Goal: Information Seeking & Learning: Stay updated

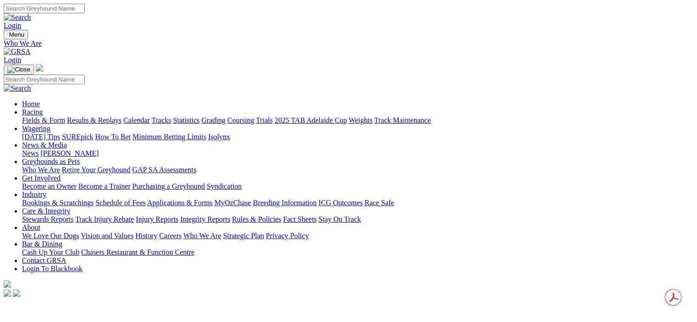
click at [67, 141] on link "News & Media" at bounding box center [44, 145] width 45 height 8
click at [99, 149] on link "[PERSON_NAME]" at bounding box center [69, 153] width 58 height 8
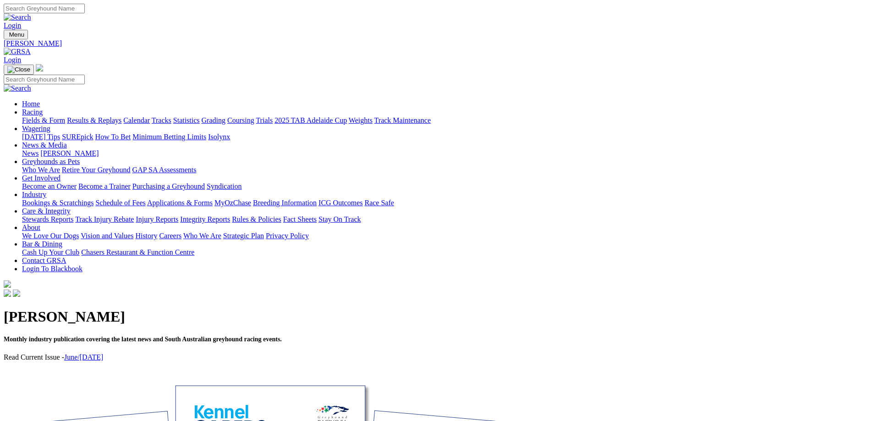
click at [73, 215] on link "Stewards Reports" at bounding box center [47, 219] width 51 height 8
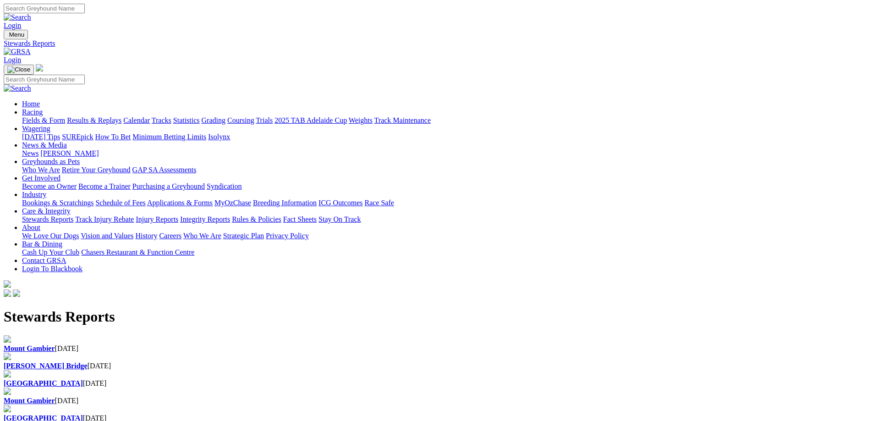
click at [230, 215] on link "Integrity Reports" at bounding box center [205, 219] width 50 height 8
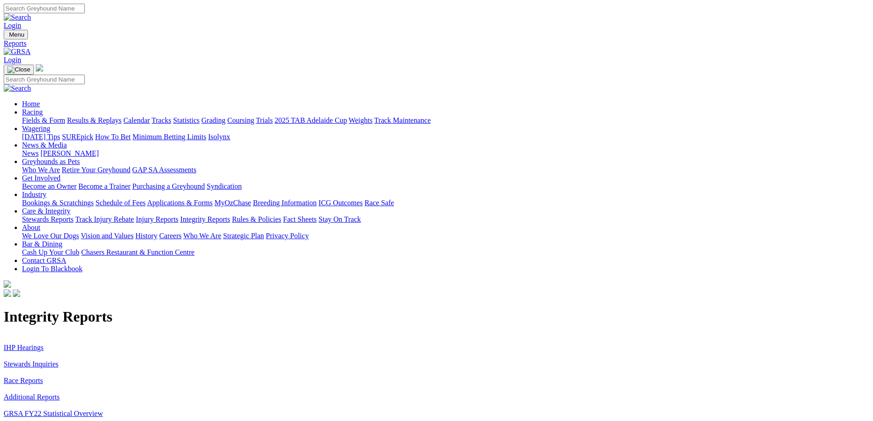
click at [59, 360] on link "Stewards Inquiries" at bounding box center [31, 364] width 55 height 8
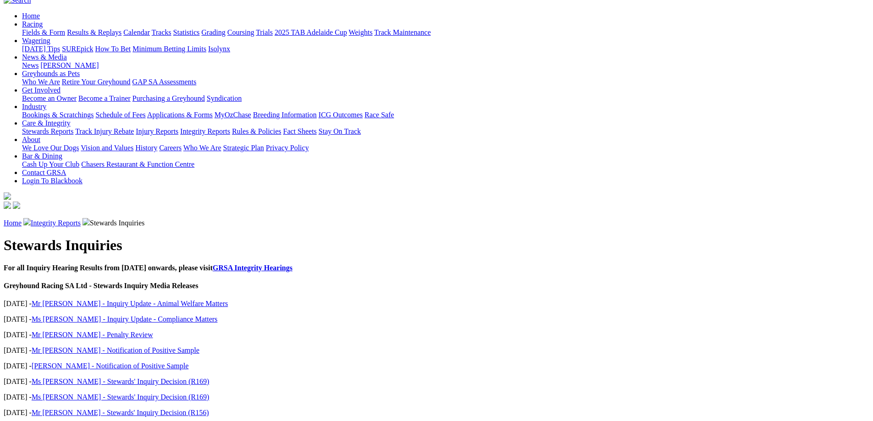
scroll to position [92, 0]
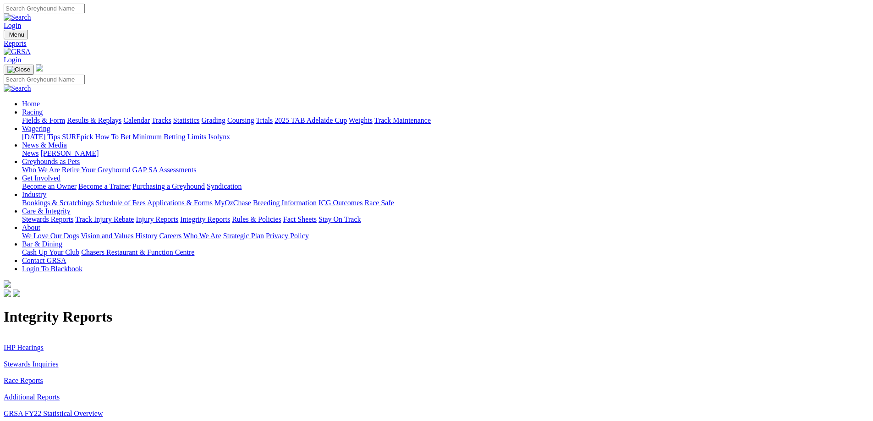
click at [60, 393] on link "Additional Reports" at bounding box center [32, 397] width 56 height 8
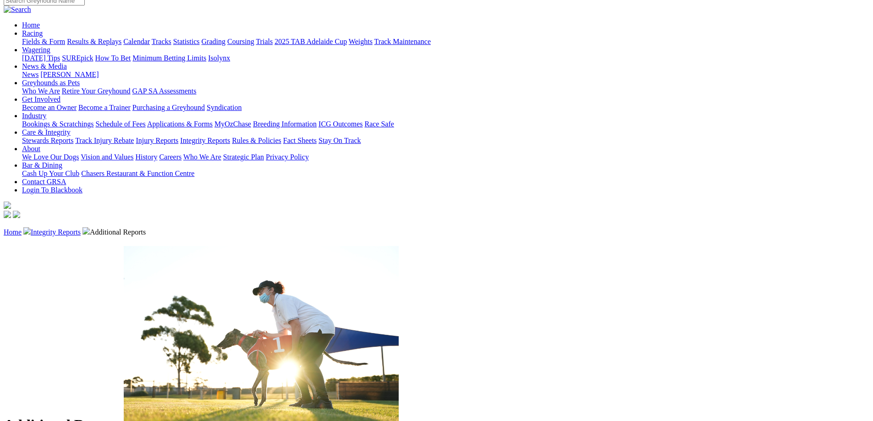
scroll to position [229, 0]
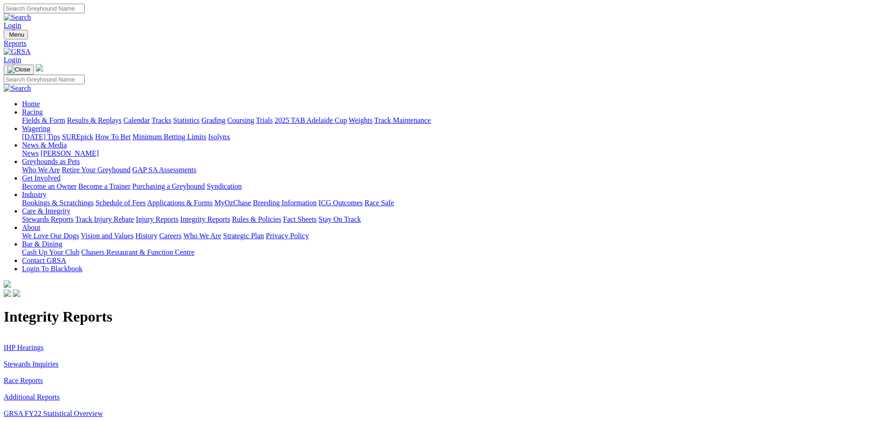
click at [44, 344] on link "IHP Hearings" at bounding box center [24, 348] width 40 height 8
